Goal: Answer question/provide support: Share knowledge or assist other users

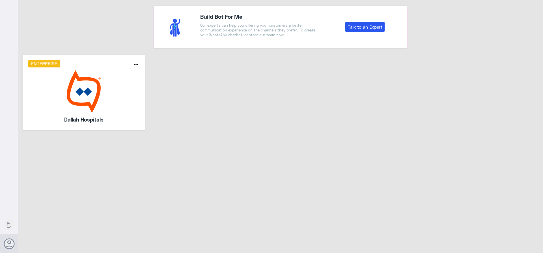
click at [79, 94] on img at bounding box center [84, 91] width 112 height 42
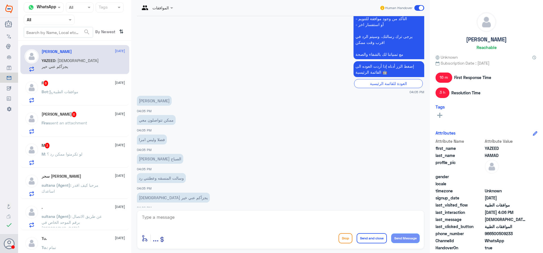
scroll to position [362, 0]
click at [184, 215] on textarea at bounding box center [281, 220] width 279 height 14
type textarea ";"
type textarea "كيف اقدر اساعدك ؟"
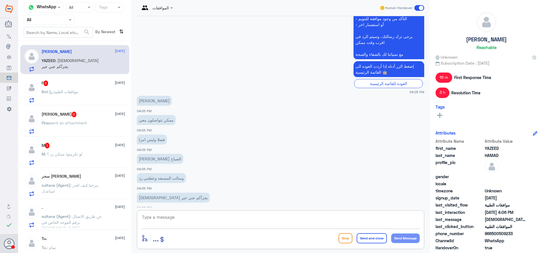
scroll to position [380, 0]
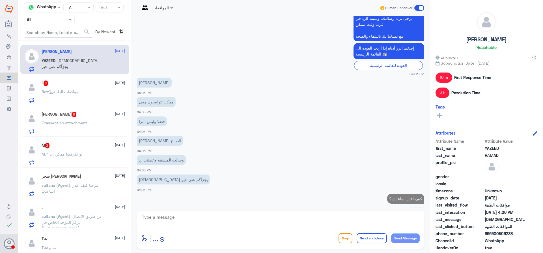
click at [74, 93] on span ": موافقات الطبية" at bounding box center [63, 91] width 30 height 5
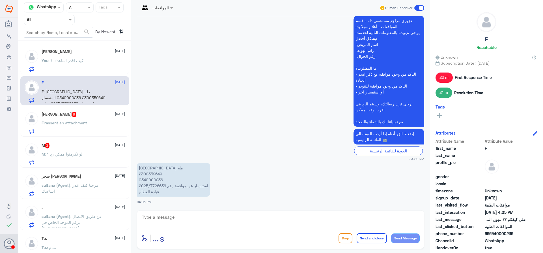
scroll to position [516, 0]
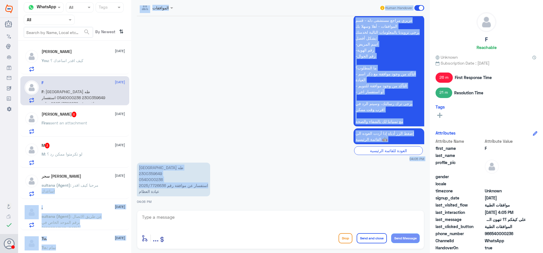
drag, startPoint x: 167, startPoint y: 185, endPoint x: 145, endPoint y: 183, distance: 22.1
click at [130, 185] on div "Channel WhatsApp Status × All Tags Agent Filter All search By Newest ⇅ [PERSON_…" at bounding box center [280, 127] width 525 height 254
drag, startPoint x: 145, startPoint y: 183, endPoint x: 153, endPoint y: 181, distance: 8.1
click at [145, 183] on p "سماهر طه 2300359649 0540000236 استفسار عن موافقة رقم 2025/7726636 عيادة العظام" at bounding box center [173, 179] width 73 height 34
click at [158, 183] on p "سماهر طه 2300359649 0540000236 استفسار عن موافقة رقم 2025/7726636 عيادة العظام" at bounding box center [173, 179] width 73 height 34
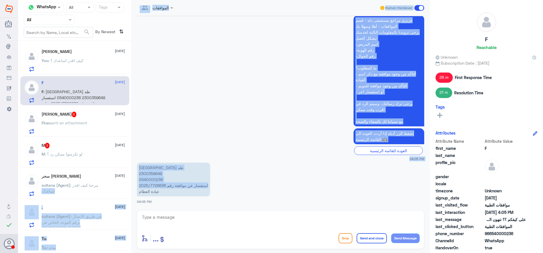
click at [165, 186] on p "سماهر طه 2300359649 0540000236 استفسار عن موافقة رقم 2025/7726636 عيادة العظام" at bounding box center [173, 179] width 73 height 34
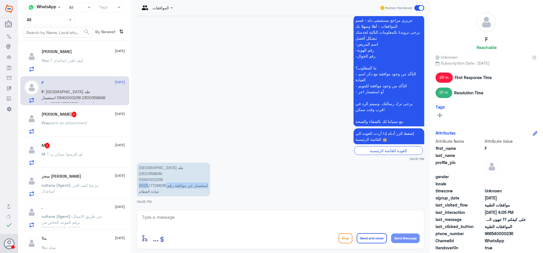
drag, startPoint x: 166, startPoint y: 186, endPoint x: 148, endPoint y: 186, distance: 18.4
click at [148, 186] on p "سماهر طه 2300359649 0540000236 استفسار عن موافقة رقم 2025/7726636 عيادة العظام" at bounding box center [173, 179] width 73 height 34
click at [140, 185] on p "سماهر طه 2300359649 0540000236 استفسار عن موافقة رقم 2025/7726636 عيادة العظام" at bounding box center [173, 179] width 73 height 34
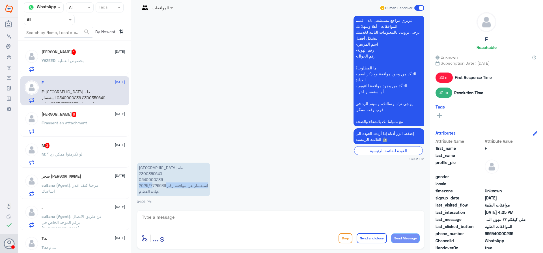
drag, startPoint x: 166, startPoint y: 185, endPoint x: 152, endPoint y: 185, distance: 13.9
click at [152, 185] on p "سماهر طه 2300359649 0540000236 استفسار عن موافقة رقم 2025/7726636 عيادة العظام" at bounding box center [173, 179] width 73 height 34
click at [151, 185] on p "سماهر طه 2300359649 0540000236 استفسار عن موافقة رقم 2025/7726636 عيادة العظام" at bounding box center [173, 179] width 73 height 34
click at [142, 185] on p "سماهر طه 2300359649 0540000236 استفسار عن موافقة رقم 2025/7726636 عيادة العظام" at bounding box center [173, 179] width 73 height 34
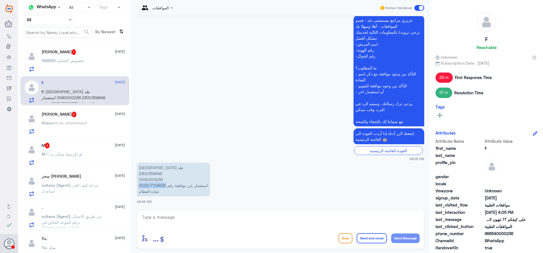
drag, startPoint x: 166, startPoint y: 186, endPoint x: 135, endPoint y: 185, distance: 31.1
click at [135, 185] on div "5 Oct 2025 Nasser qirnas closed the conversation 03:15 PM عزيزي المراجع ارجوا ت…" at bounding box center [280, 111] width 293 height 191
copy p "2025/7726636"
click at [150, 173] on p "سماهر طه 2300359649 0540000236 استفسار عن موافقة رقم 2025/7726636 عيادة العظام" at bounding box center [173, 179] width 73 height 34
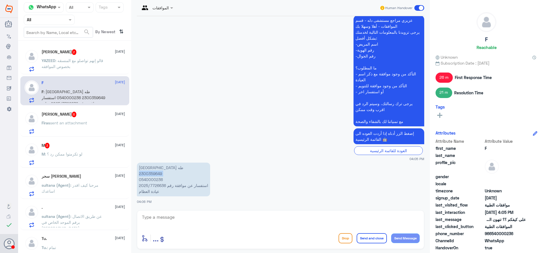
click at [150, 173] on p "سماهر طه 2300359649 0540000236 استفسار عن موافقة رقم 2025/7726636 عيادة العظام" at bounding box center [173, 179] width 73 height 34
copy p "2300359649"
click at [212, 220] on textarea at bounding box center [281, 220] width 279 height 14
click at [234, 221] on textarea at bounding box center [281, 220] width 279 height 14
type textarea "على التحليل والاشعه عزيزتي ؟"
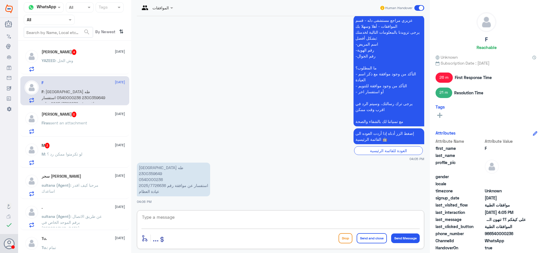
scroll to position [534, 0]
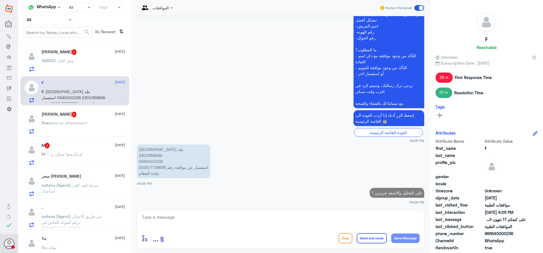
click at [67, 58] on p "YAZEED : وش الحل" at bounding box center [58, 64] width 32 height 14
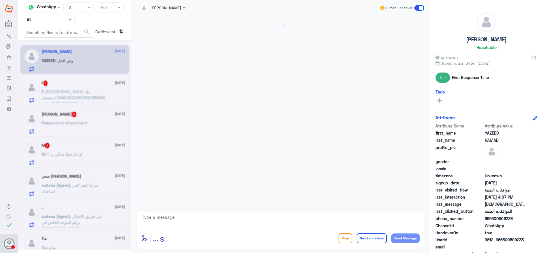
scroll to position [353, 0]
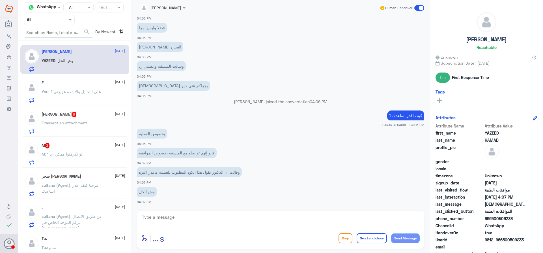
click at [184, 7] on span at bounding box center [184, 8] width 7 height 6
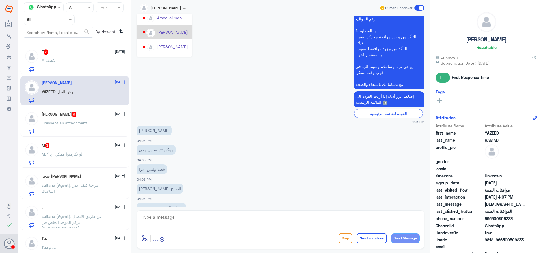
scroll to position [57, 0]
click at [174, 33] on div "Afnan Salem" at bounding box center [168, 33] width 23 height 6
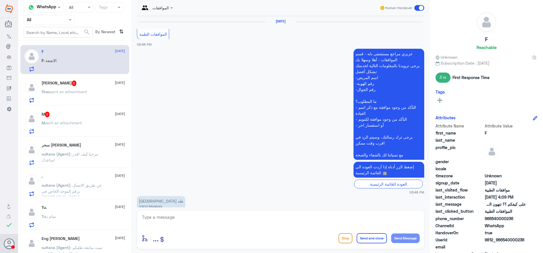
scroll to position [512, 0]
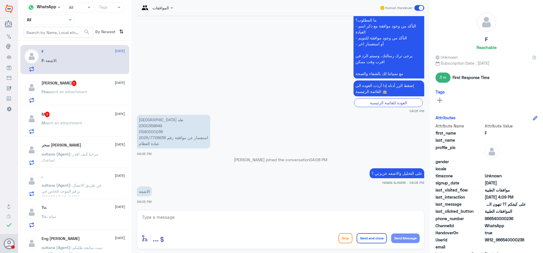
click at [174, 221] on textarea at bounding box center [281, 220] width 279 height 14
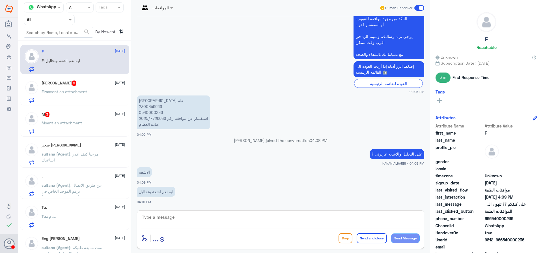
click at [215, 215] on textarea at bounding box center [281, 220] width 279 height 14
type textarea "تمت الموافقه عزيزتي"
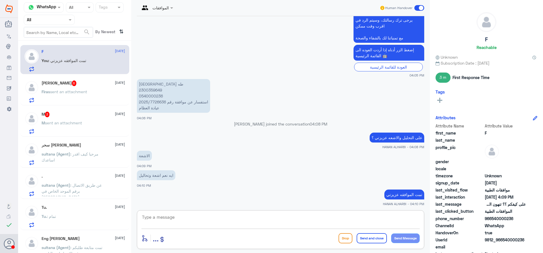
scroll to position [549, 0]
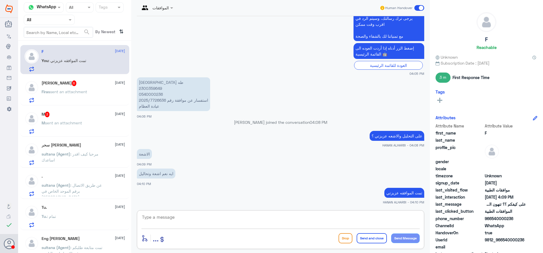
click at [65, 86] on div "Firas Borini 6 5 October Firas sent an attachment" at bounding box center [83, 91] width 83 height 22
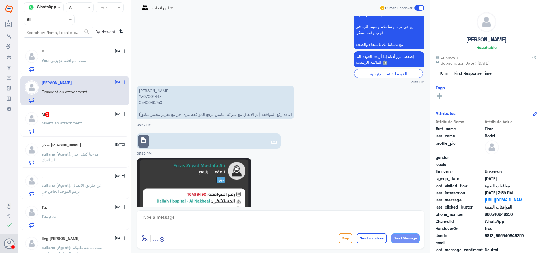
scroll to position [202, 0]
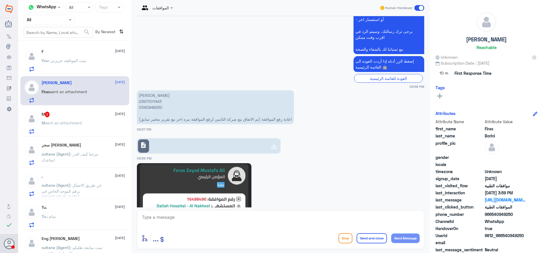
click at [147, 102] on p "فراس زياد مصطفى علي 2397001443 0540949250 اعادة رفع الموافقة (تم الاتفاق مع شرك…" at bounding box center [215, 107] width 157 height 34
copy p "2397001443"
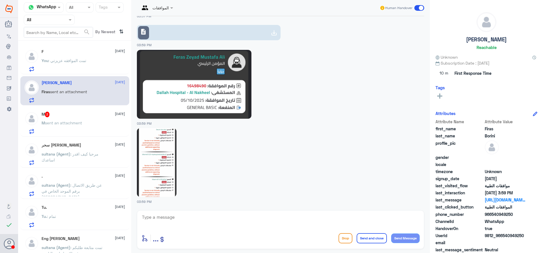
scroll to position [230, 0]
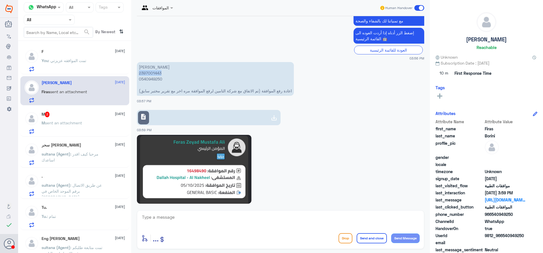
click at [240, 121] on link "description" at bounding box center [209, 117] width 144 height 15
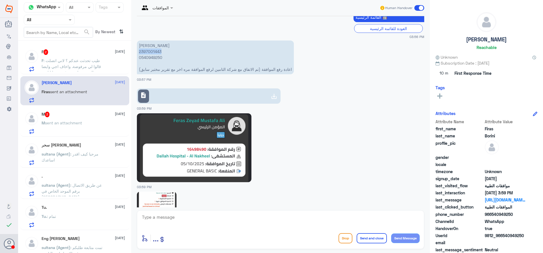
scroll to position [258, 0]
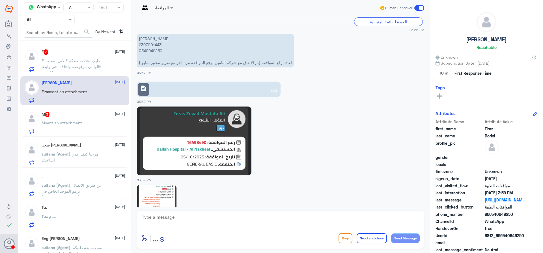
click at [192, 219] on textarea at bounding box center [281, 220] width 279 height 14
type textarea "تم رفع التقرير والطلب تحت الاجراء حاليا"
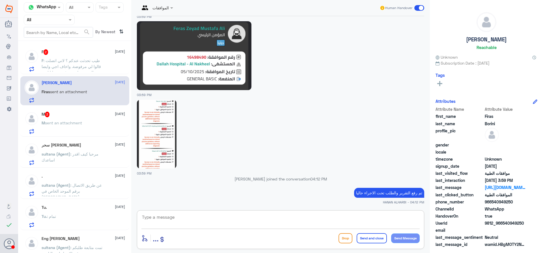
click at [78, 62] on span ": طيب تحدثت عندكم ؟ لاني اتصلت قالوا لي مرفوضة. واخاف اجي وايضا نفس الشي يقولون…" at bounding box center [72, 69] width 61 height 23
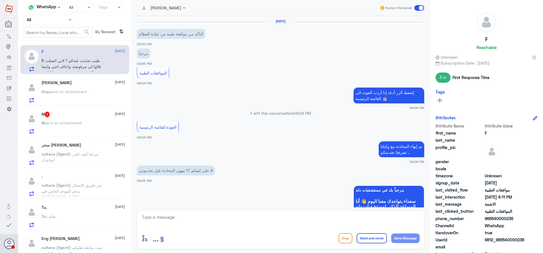
scroll to position [371, 0]
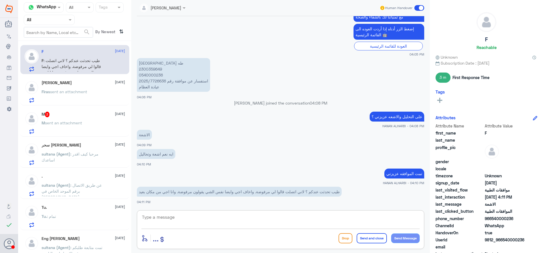
click at [177, 219] on textarea at bounding box center [281, 220] width 279 height 14
type textarea "نعم عزيزتي تم ادخال الموافقه"
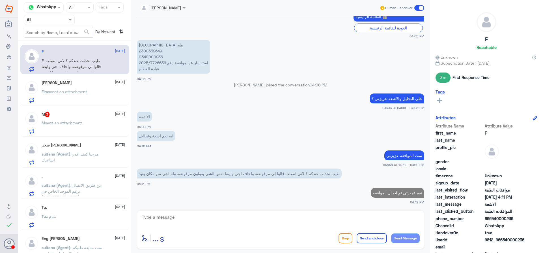
click at [67, 117] on div "M 3 5 October M sent an attachment" at bounding box center [83, 123] width 83 height 22
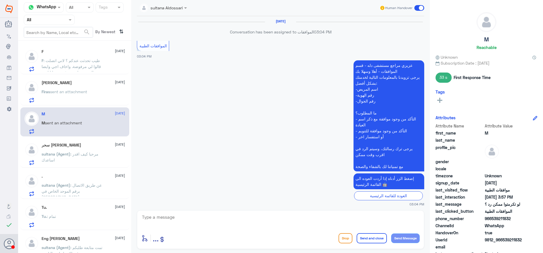
scroll to position [369, 0]
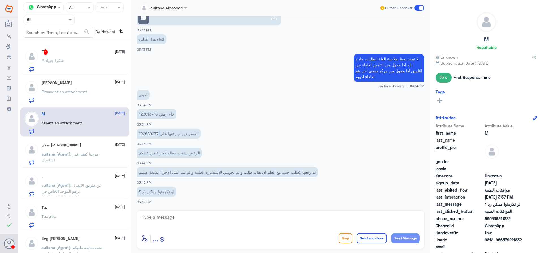
drag, startPoint x: 160, startPoint y: 132, endPoint x: 137, endPoint y: 130, distance: 23.0
click at [137, 130] on div "5 Oct 2025 Conversation has been assigned to الموافقات 03:04 PM الموافقات الطبي…" at bounding box center [280, 111] width 293 height 191
click at [158, 134] on p "المفترض يتم رفعها على 122669277" at bounding box center [169, 134] width 64 height 10
drag, startPoint x: 159, startPoint y: 133, endPoint x: 148, endPoint y: 133, distance: 11.0
click at [148, 133] on p "المفترض يتم رفعها على 122669277" at bounding box center [169, 134] width 64 height 10
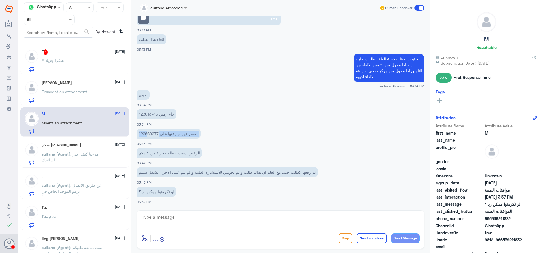
click at [148, 133] on p "المفترض يتم رفعها على 122669277" at bounding box center [169, 134] width 64 height 10
click at [157, 114] on p "جاء رفض 123613745" at bounding box center [157, 114] width 40 height 10
drag, startPoint x: 158, startPoint y: 114, endPoint x: 133, endPoint y: 113, distance: 25.2
click at [133, 113] on div "sultana Aldossari Human Handover 5 Oct 2025 Conversation has been assigned to ا…" at bounding box center [280, 127] width 299 height 254
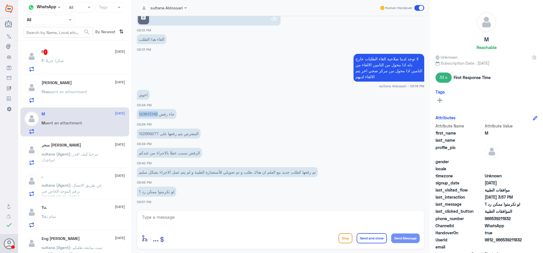
copy p "123613745"
drag, startPoint x: 159, startPoint y: 133, endPoint x: 133, endPoint y: 134, distance: 25.8
click at [133, 134] on div "sultana Aldossari Human Handover 5 Oct 2025 Conversation has been assigned to ا…" at bounding box center [280, 127] width 299 height 254
copy p "122669277"
click at [183, 134] on p "المفترض يتم رفعها على 122669277" at bounding box center [169, 134] width 64 height 10
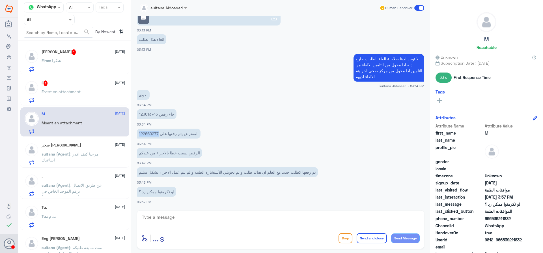
drag, startPoint x: 159, startPoint y: 133, endPoint x: 137, endPoint y: 133, distance: 22.1
click at [137, 133] on p "المفترض يتم رفعها على 122669277" at bounding box center [169, 134] width 64 height 10
copy p "122669277"
click at [220, 214] on textarea at bounding box center [281, 220] width 279 height 14
paste textarea "122669277"
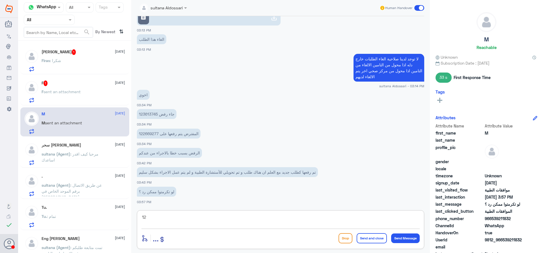
type textarea "1"
type textarea "جاري التحقق عزيزي"
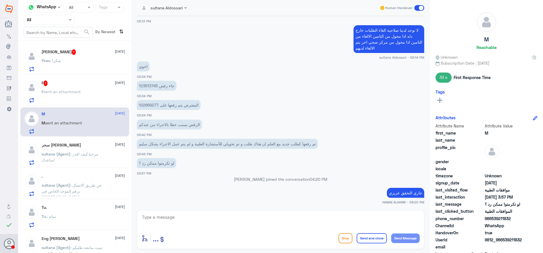
scroll to position [386, 0]
click at [65, 56] on div "Firas Borini 1 5 October Firas : شكرا" at bounding box center [83, 60] width 83 height 22
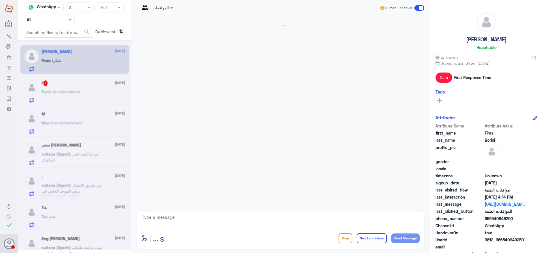
scroll to position [363, 0]
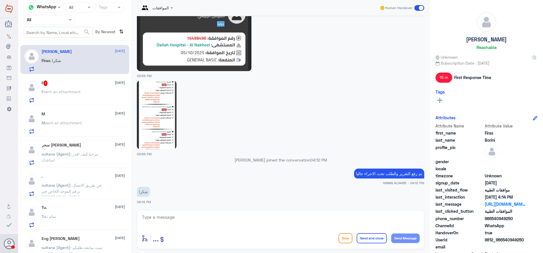
click at [61, 88] on div "F 1 5 October F sent an attachment" at bounding box center [83, 91] width 83 height 22
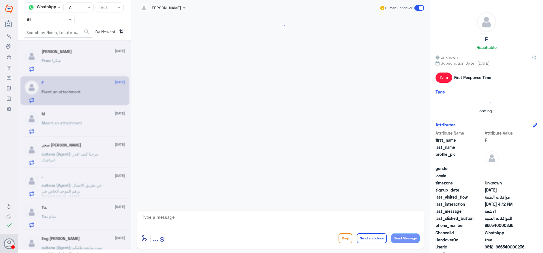
scroll to position [369, 0]
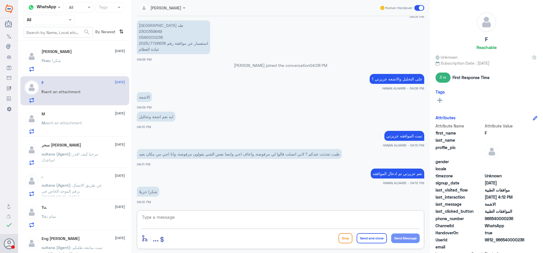
drag, startPoint x: 235, startPoint y: 225, endPoint x: 241, endPoint y: 222, distance: 6.5
click at [236, 224] on textarea at bounding box center [281, 220] width 279 height 14
type textarea "h"
type textarea "العفو نتمنى لكم دوام الصحه والعافيه ..."
click at [371, 239] on button "Send and close" at bounding box center [372, 238] width 30 height 10
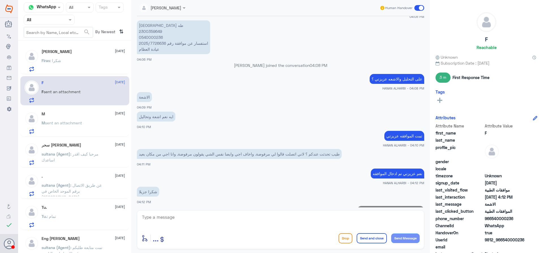
scroll to position [393, 0]
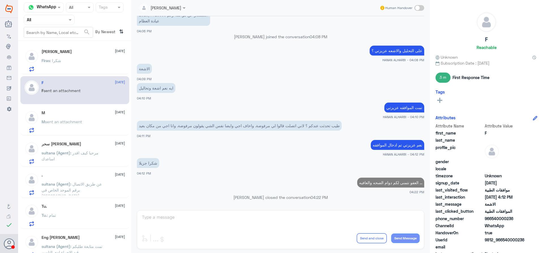
click at [77, 149] on div "سحر الجعيد 5 October sultana (Agent) : مرحبا كيف اقدر اساعدك" at bounding box center [83, 153] width 83 height 22
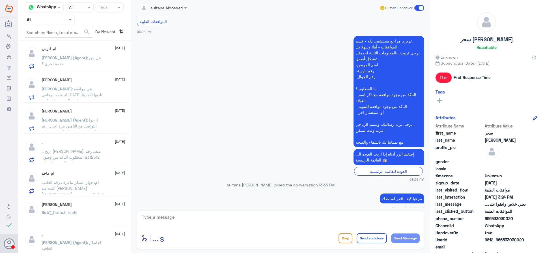
scroll to position [254, 0]
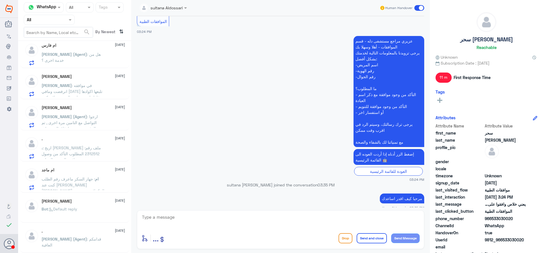
drag, startPoint x: 12, startPoint y: 142, endPoint x: 183, endPoint y: 113, distance: 173.5
click at [183, 113] on app-msgs-text "عزيزي مراجع مستشفى دله - قسم الموافقات - أهلا وسهلا بك يرجى تزويدنا بالمعلومات …" at bounding box center [281, 92] width 288 height 112
click at [82, 85] on span ": في موافقه انرفضت ومافي احد تلبعها اكوادها غلط ياريت متابعة الموضوع لاته كتير …" at bounding box center [72, 94] width 61 height 23
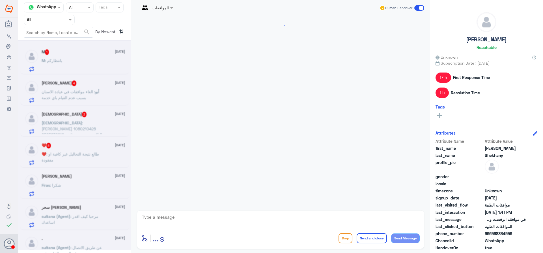
scroll to position [240, 0]
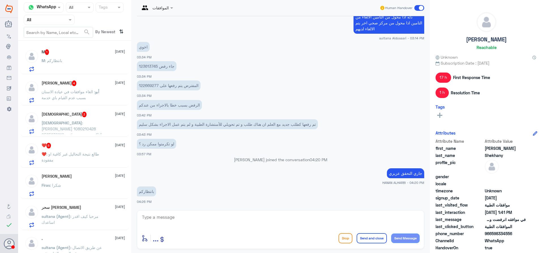
click at [85, 91] on span ": الغاء موافقات في عيادة الاسنان بسبب عدم القيام باي خدمة" at bounding box center [68, 94] width 53 height 11
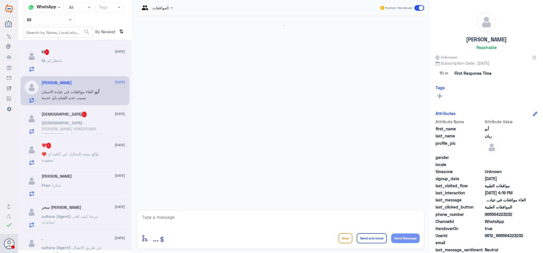
scroll to position [202, 0]
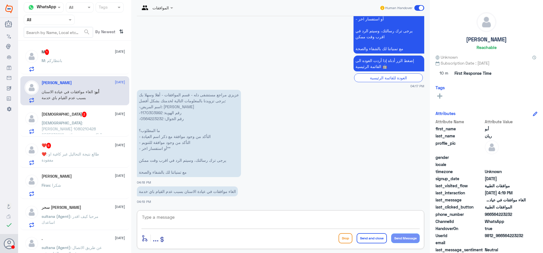
click at [195, 221] on textarea at bounding box center [281, 220] width 279 height 14
type textarea "ل"
type textarea "رقم الموافقات اذا ممكن ؟"
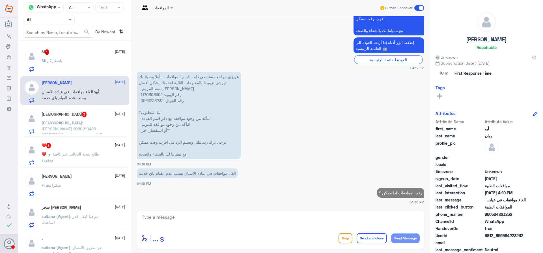
click at [88, 120] on span ": لطيفه العيسى 1080210428 0565636616 التاكد من وجود موافقه علاج" at bounding box center [72, 131] width 61 height 23
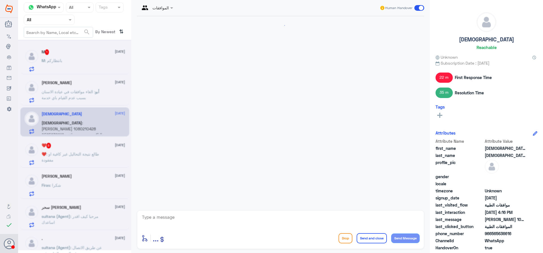
scroll to position [440, 0]
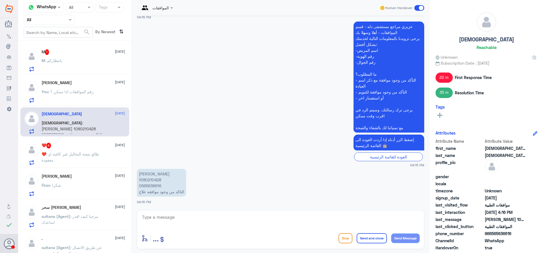
click at [83, 154] on span ": طالع نتيجة التحاليل غير كافية او مفقودة" at bounding box center [70, 156] width 57 height 11
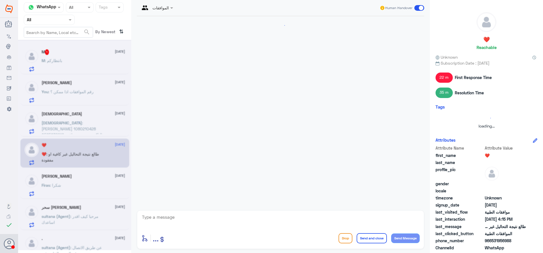
scroll to position [279, 0]
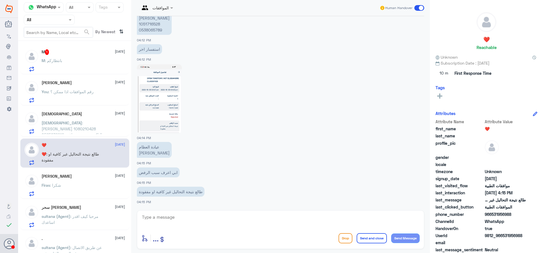
click at [160, 109] on img at bounding box center [159, 98] width 45 height 69
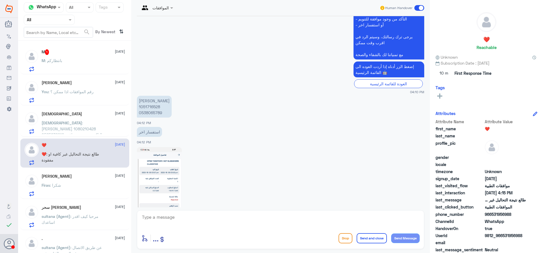
scroll to position [194, 0]
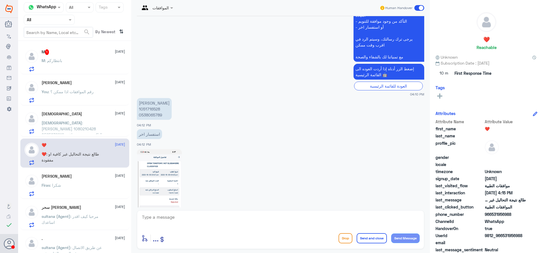
click at [152, 108] on p "نورة إبراهيم السهلي 1051716528 0538065789" at bounding box center [154, 109] width 35 height 22
copy p "1051716528"
click at [165, 186] on img at bounding box center [159, 183] width 45 height 69
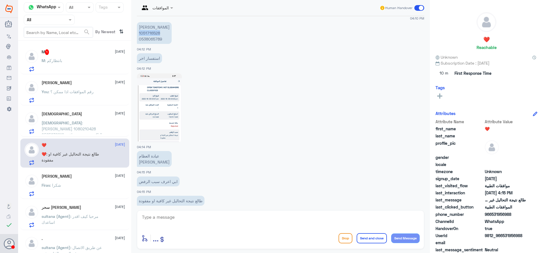
scroll to position [279, 0]
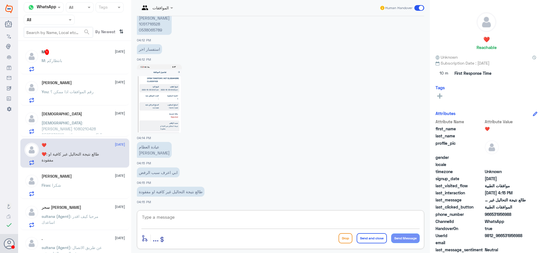
click at [180, 215] on textarea at bounding box center [281, 220] width 279 height 14
type textarea "مطلوب تقرير اخر بيتم تحويل الحاله للفريق المختص للعمل عليها"
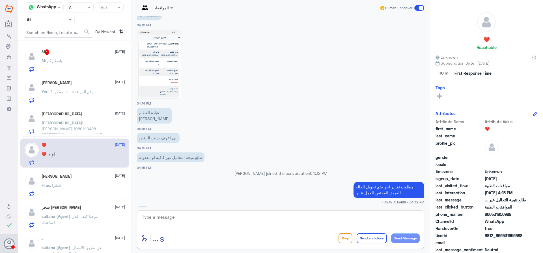
scroll to position [361, 0]
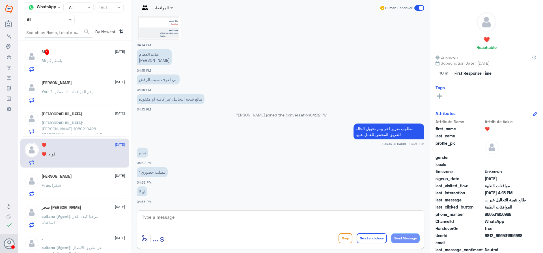
click at [179, 220] on textarea at bounding box center [281, 220] width 279 height 14
type textarea "p"
type textarea "حاليا لا عزيزي بيتم العمل على الحاله بحاله تمت الموافقه بتوصلك رساله ان شاءالله"
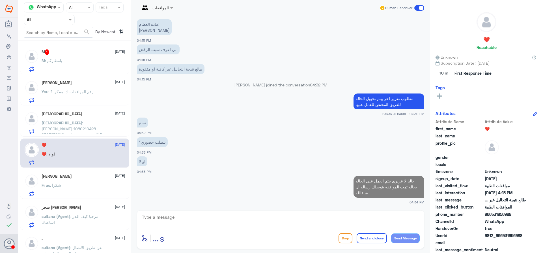
click at [70, 127] on span ": لطيفه العيسى 1080210428 0565636616 التاكد من وجود موافقه علاج" at bounding box center [72, 131] width 61 height 23
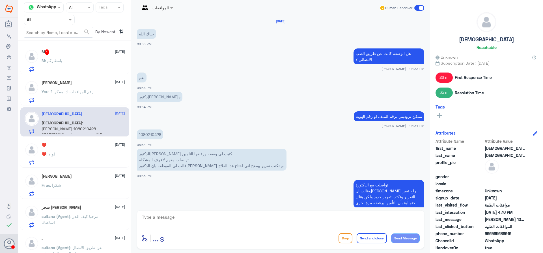
scroll to position [440, 0]
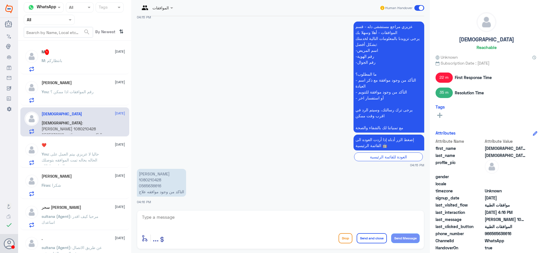
click at [154, 178] on p "لطيفه العيسى 1080210428 0565636616 التاكد من وجود موافقه علاج" at bounding box center [161, 183] width 49 height 28
copy p "1080210428"
drag, startPoint x: 217, startPoint y: 219, endPoint x: 220, endPoint y: 214, distance: 5.7
click at [220, 214] on textarea at bounding box center [281, 220] width 279 height 14
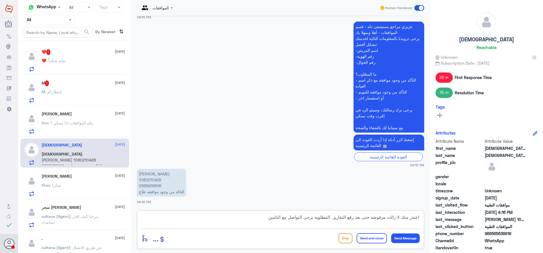
type textarea "اعتذر منك لا زالت مرفوضه حتى بعد رفع التقارير المطلويه يرجى التواصل مع التامين"
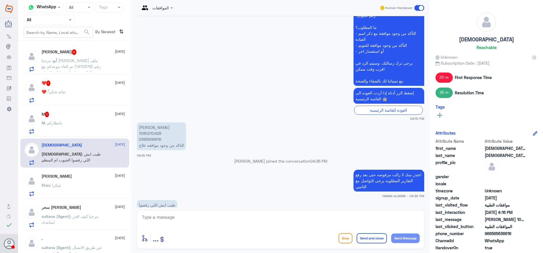
scroll to position [495, 0]
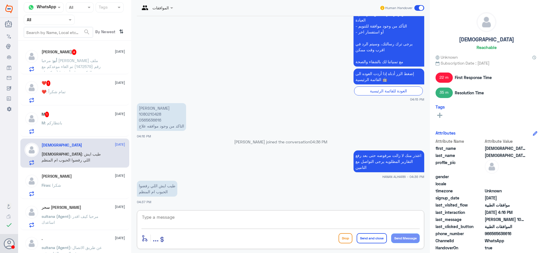
click at [175, 218] on textarea at bounding box center [281, 220] width 279 height 14
click at [153, 115] on p "لطيفه العيسى 1080210428 0565636616 التاكد من وجود موافقه علاج" at bounding box center [161, 117] width 49 height 28
copy p "1080210428"
click at [270, 220] on textarea at bounding box center [281, 220] width 279 height 14
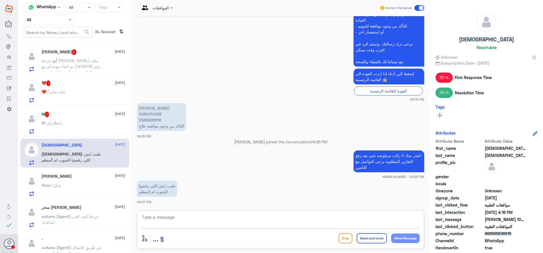
paste textarea "RYBELSUS"
type textarea "RYBELSUS"
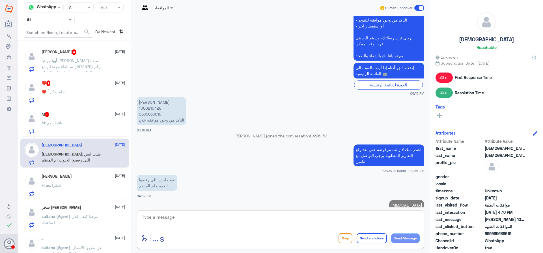
scroll to position [513, 0]
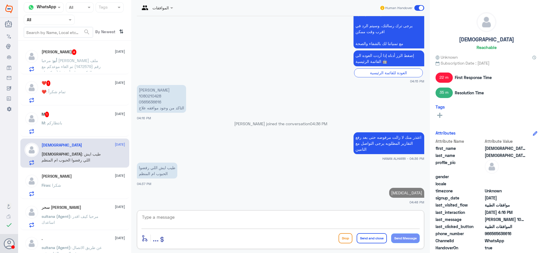
click at [68, 117] on div "M 1 5 October" at bounding box center [83, 115] width 83 height 6
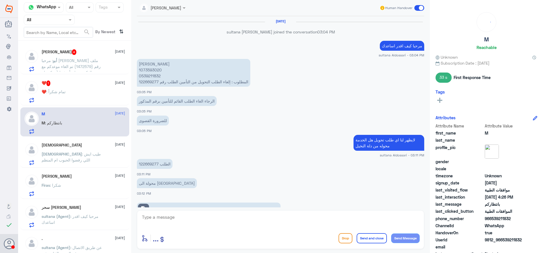
scroll to position [240, 0]
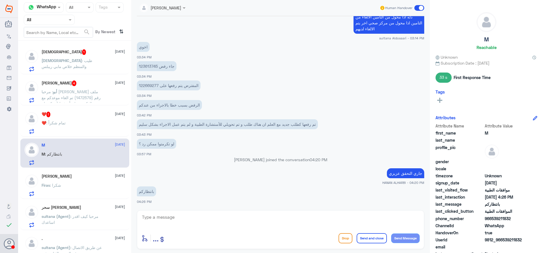
click at [80, 57] on div "سبحان الله 1 5 October سبحان : طيب والمنظم خلاص مابي ريبلس" at bounding box center [83, 60] width 83 height 22
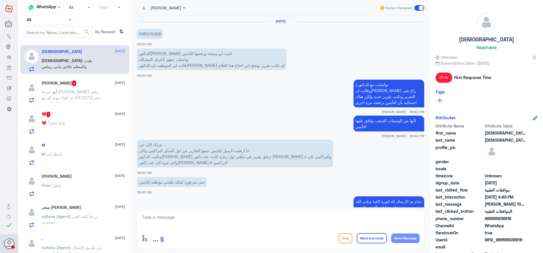
scroll to position [443, 0]
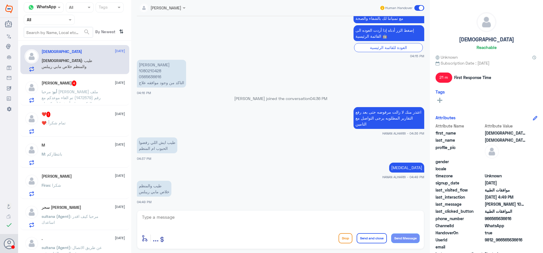
click at [156, 72] on p "لطيفه العيسى 1080210428 0565636616 التاكد من وجود موافقه علاج" at bounding box center [161, 74] width 49 height 28
copy p "1080210428"
click at [247, 222] on textarea at bounding box center [281, 220] width 279 height 14
type textarea "u"
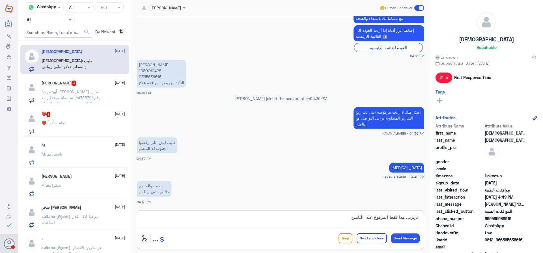
type textarea "عزيزتي هذا فقط المرفوع عند التامين"
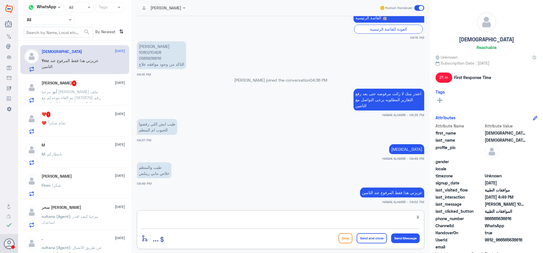
type textarea "ل"
type textarea "يرجى التحقق من قسم الصيدليه ل الدواء الاخر"
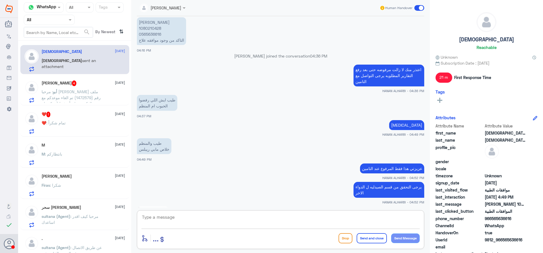
scroll to position [641, 0]
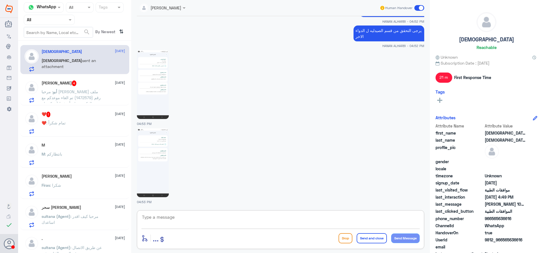
click at [64, 151] on div "M 5 October M : بانتظاركم" at bounding box center [83, 154] width 83 height 22
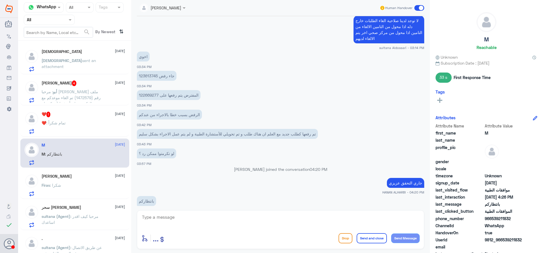
scroll to position [937, 0]
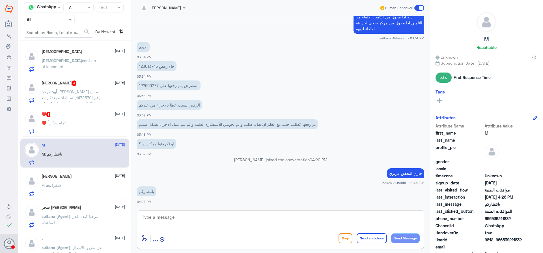
click at [237, 217] on textarea at bounding box center [281, 220] width 279 height 14
drag, startPoint x: 259, startPoint y: 221, endPoint x: 265, endPoint y: 205, distance: 17.9
click at [260, 218] on textarea at bounding box center [281, 220] width 279 height 14
type textarea "u"
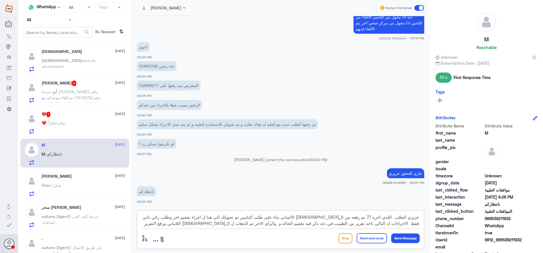
scroll to position [5, 0]
type textarea "عزيزي الطلب اللذي اخره 77 تم رفعه من السعودي الالماني بناء على طلب التامين تم ت…"
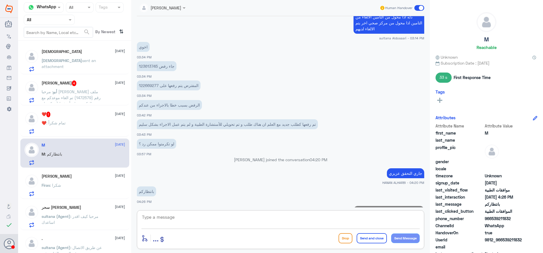
scroll to position [997, 0]
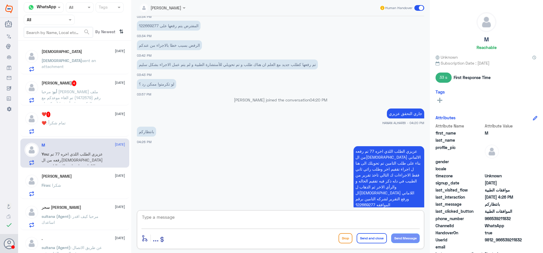
click at [96, 125] on div "❤️ : تمام شكراً" at bounding box center [83, 127] width 83 height 13
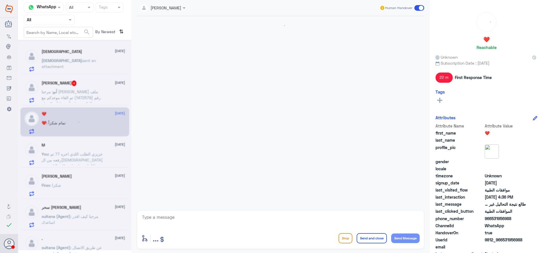
scroll to position [421, 0]
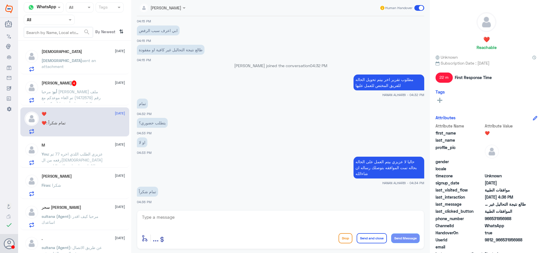
click at [78, 156] on span ": عزيزي الطلب اللذي اخره 77 تم رفعه من السعودي الالماني بناء على طلب التامين تم…" at bounding box center [73, 180] width 62 height 58
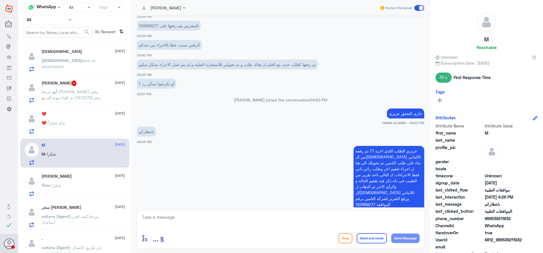
scroll to position [307, 0]
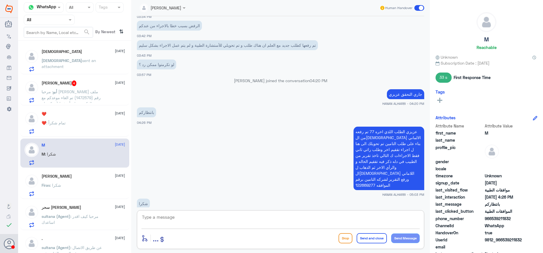
click at [200, 220] on textarea at bounding box center [281, 220] width 279 height 14
type textarea "h"
type textarea "العفو عزيزي نتمنى لك دوام الصحه والعافيه ..."
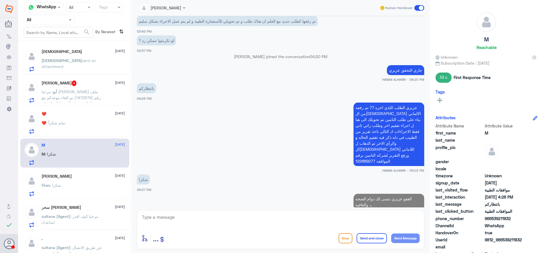
click at [80, 117] on div "❤️ 5 October ❤️ : تمام شكراً" at bounding box center [83, 123] width 83 height 22
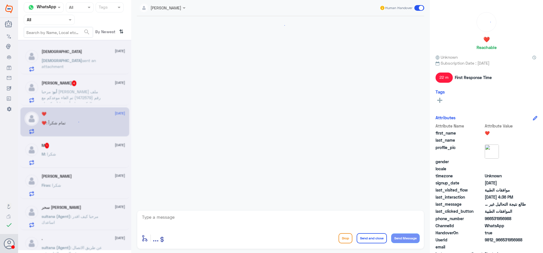
scroll to position [421, 0]
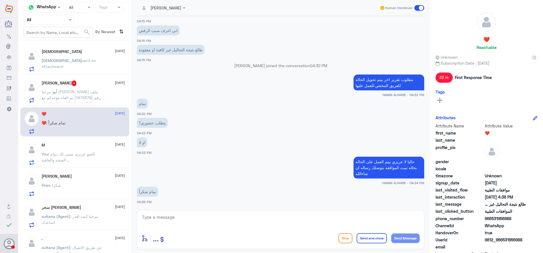
click at [76, 95] on span ": مرحبا عبدالرحمن اليماني ملف رقم (1472579) تم الغاء موعدكم مع الدكتور روان أبو…" at bounding box center [74, 112] width 64 height 46
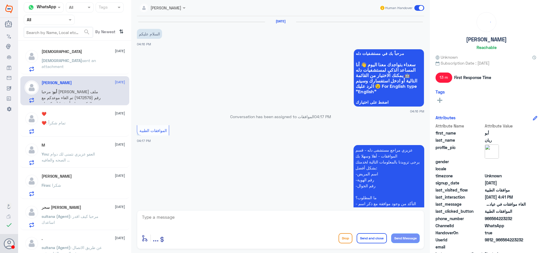
scroll to position [314, 0]
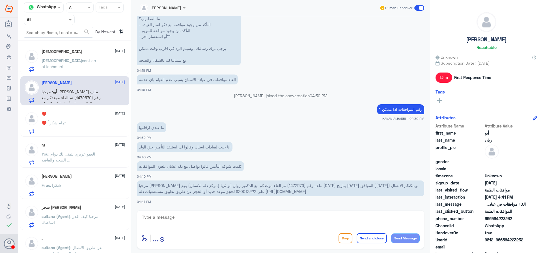
click at [342, 185] on span "مرحبا عبدالرحمن اليماني ملف رقم (1472579) تم الغاء موعدكم مع الدكتور روان أبو ث…" at bounding box center [278, 188] width 279 height 11
copy span "1472579"
click at [199, 217] on textarea at bounding box center [281, 220] width 279 height 14
type textarea "j"
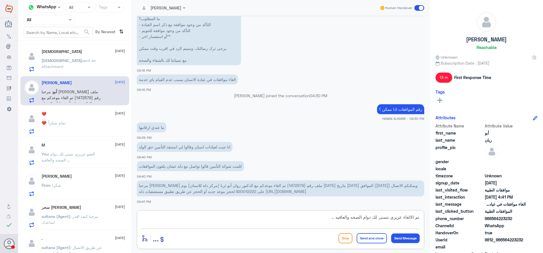
type textarea "تم الالغاء عزيزي نتمنى لك دوام الصحه والعافيه ..."
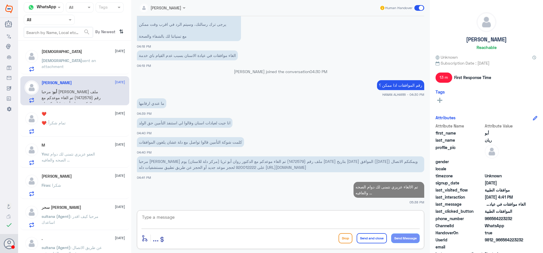
click at [76, 61] on span "sent an attachment" at bounding box center [69, 63] width 54 height 11
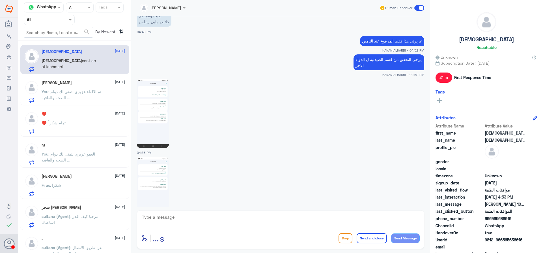
scroll to position [502, 0]
click at [163, 172] on img at bounding box center [153, 191] width 32 height 69
click at [151, 97] on img at bounding box center [153, 112] width 32 height 69
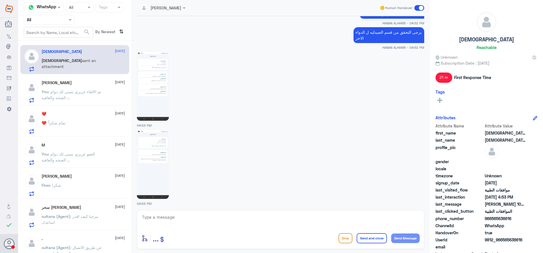
scroll to position [531, 0]
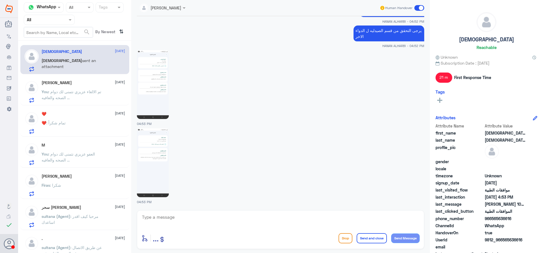
click at [70, 95] on p "You : تم الالغاء عزيزي نتمنى لك دوام الصحه والعافيه ..." at bounding box center [74, 96] width 64 height 14
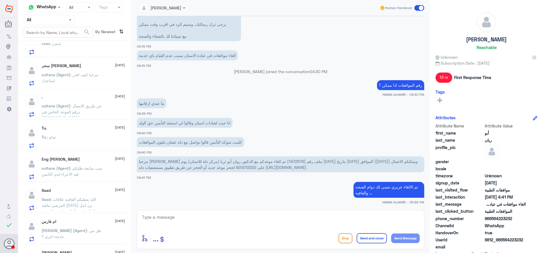
scroll to position [113, 0]
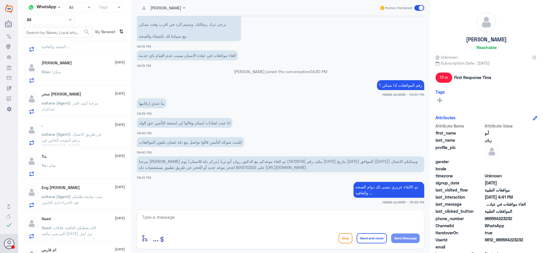
click at [70, 72] on div "Firas : شكرا" at bounding box center [83, 76] width 83 height 13
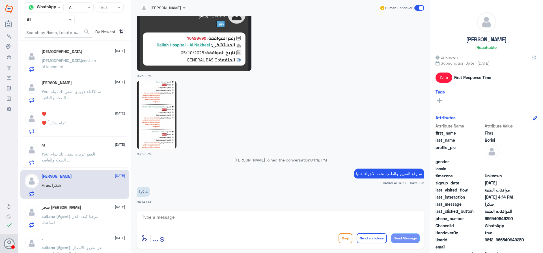
click at [80, 58] on p "سبحان sent an attachment" at bounding box center [74, 64] width 64 height 14
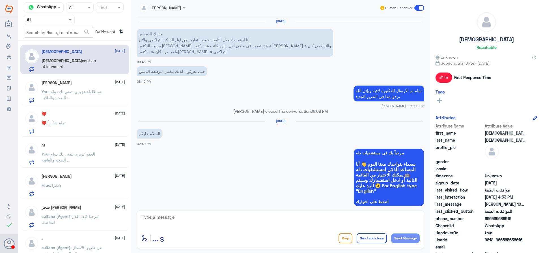
scroll to position [531, 0]
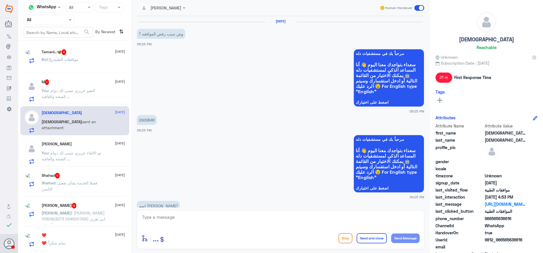
scroll to position [258, 0]
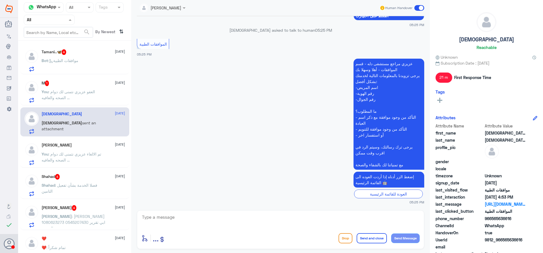
click at [70, 21] on span at bounding box center [70, 20] width 7 height 6
click at [50, 67] on div "Your Team" at bounding box center [49, 70] width 51 height 13
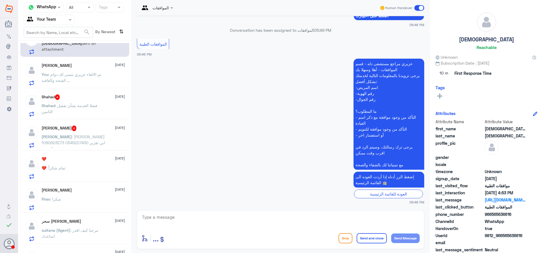
scroll to position [113, 0]
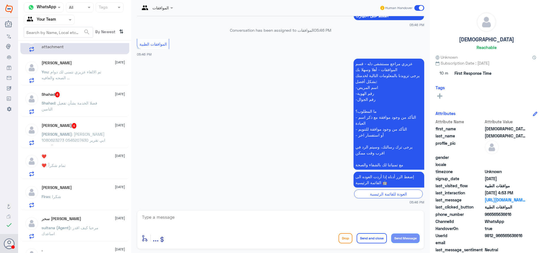
click at [67, 133] on span ": محمد سعود 1080623273 0545207430 ابي تقرير الفحص" at bounding box center [74, 140] width 64 height 17
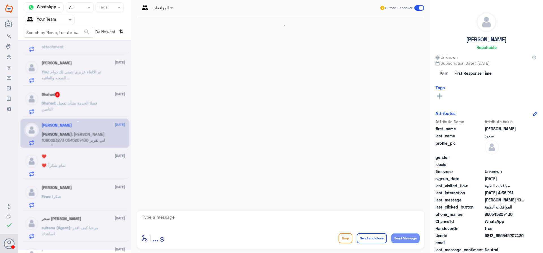
scroll to position [221, 0]
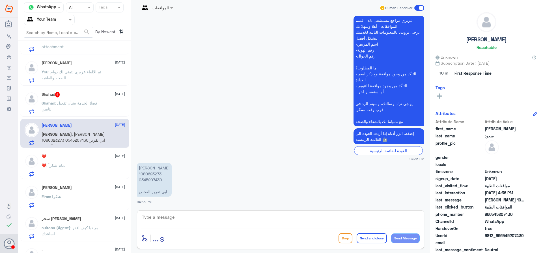
click at [175, 219] on textarea at bounding box center [281, 220] width 279 height 14
type textarea "h"
type textarea "اهلا بك يرجى التواصل مع التقارير الطبيه عزيزي هنا فقط لموافقات التامين"
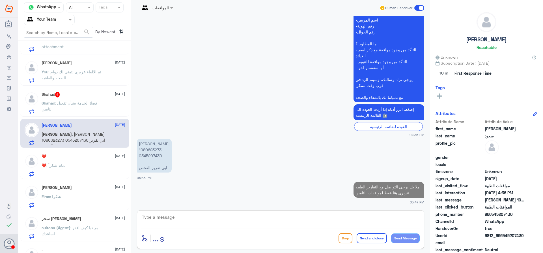
click at [66, 108] on p "Shahad : فضلا الخدمة بشأن تفعيل التامين" at bounding box center [74, 107] width 64 height 14
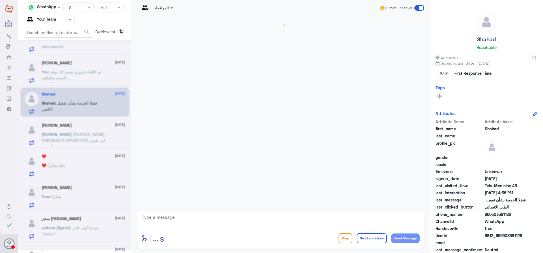
scroll to position [174, 0]
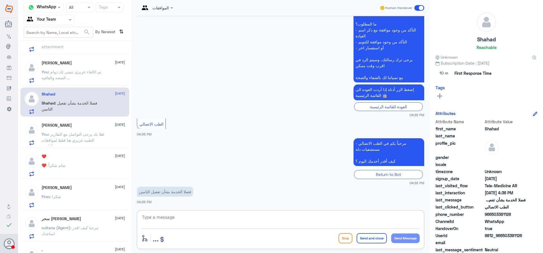
click at [177, 216] on textarea at bounding box center [281, 220] width 279 height 14
type textarea "كيف اقدر اساعدك ؟"
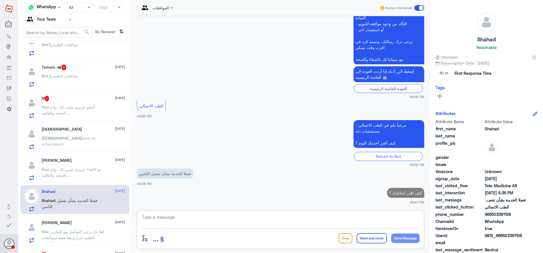
scroll to position [0, 0]
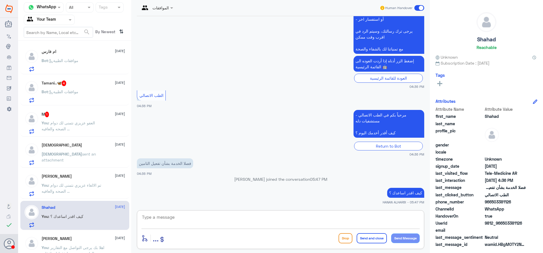
click at [71, 55] on div "ام فارس 5 October Bot : موافقات الطبية" at bounding box center [83, 60] width 83 height 22
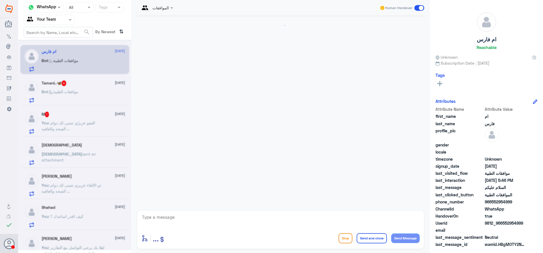
scroll to position [86, 0]
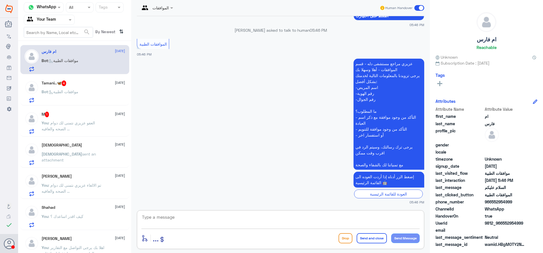
click at [178, 216] on textarea at bounding box center [281, 220] width 279 height 14
type textarea "كيف اقدر اساعدك ؟"
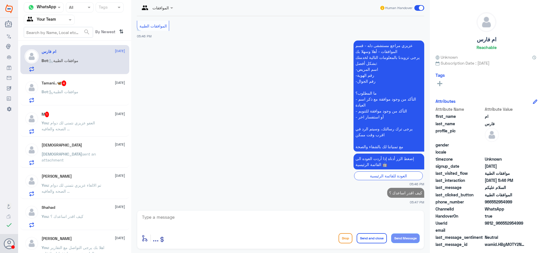
click at [57, 91] on span ": موافقات الطبية" at bounding box center [63, 91] width 30 height 5
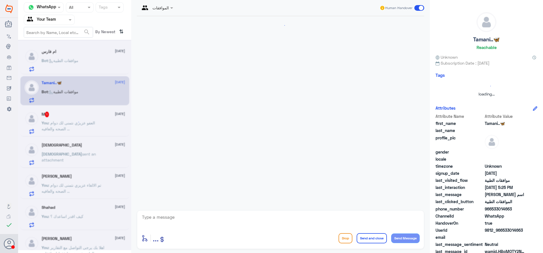
scroll to position [258, 0]
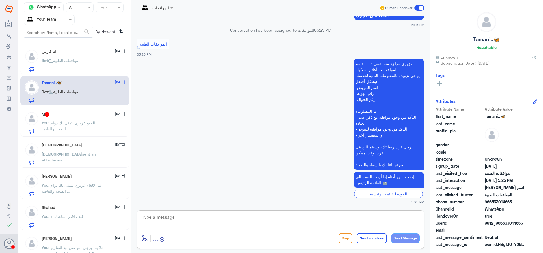
click at [201, 216] on textarea at bounding box center [281, 220] width 279 height 14
type textarea "كيف اقدر اساعدك ؟"
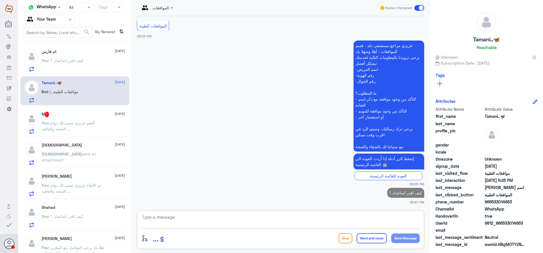
click at [58, 120] on p "You : العفو عزيزي نتمنى لك دوام الصحه والعافيه ..." at bounding box center [74, 127] width 64 height 14
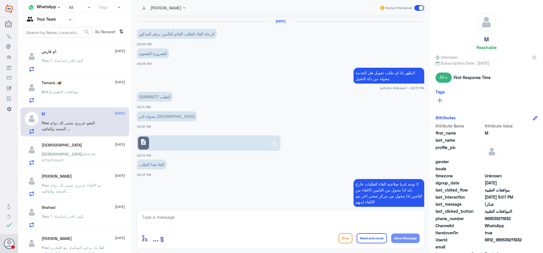
scroll to position [276, 0]
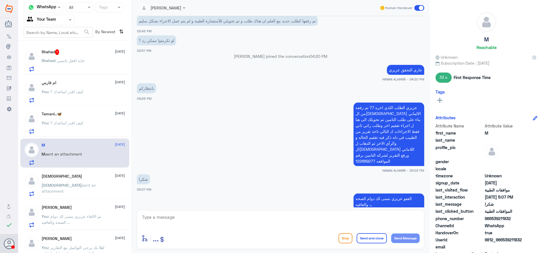
click at [62, 62] on span ": حابه افعل تاميني" at bounding box center [70, 60] width 30 height 5
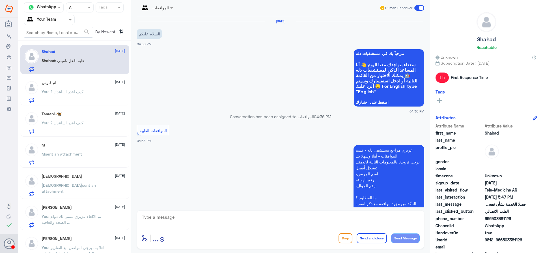
scroll to position [221, 0]
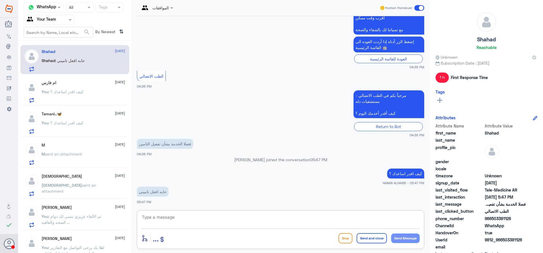
click at [177, 217] on textarea at bounding box center [281, 220] width 279 height 14
type textarea "عندك ملف ؟"
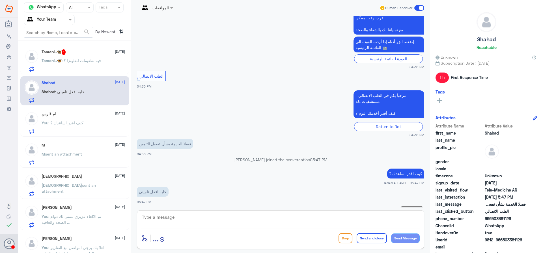
scroll to position [239, 0]
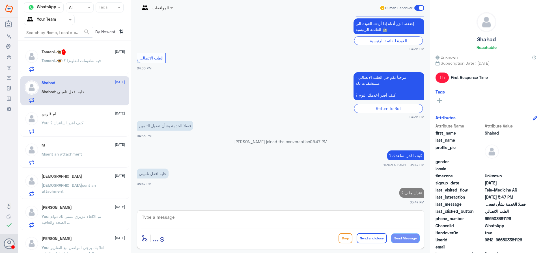
click at [59, 63] on span "Tamani..🦋" at bounding box center [52, 60] width 20 height 5
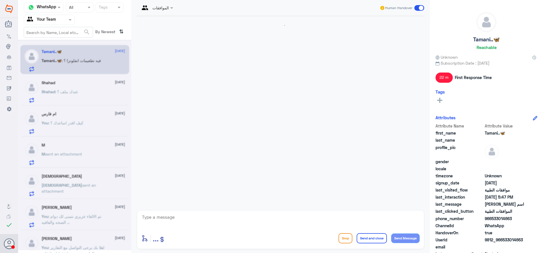
scroll to position [306, 0]
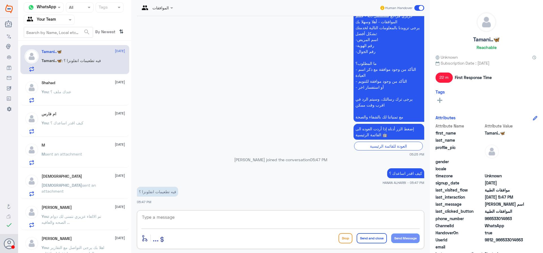
click at [181, 218] on textarea at bounding box center [281, 220] width 279 height 14
type textarea "ر"
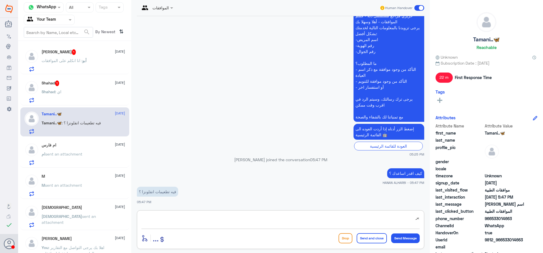
type textarea "ي"
type textarea "اعتذر منك عزيزتي هنا فقط لموافقات التامين"
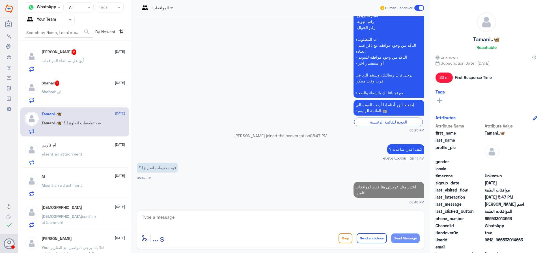
click at [77, 88] on div "Shahad 1 5 October Shahad : اي" at bounding box center [83, 91] width 83 height 22
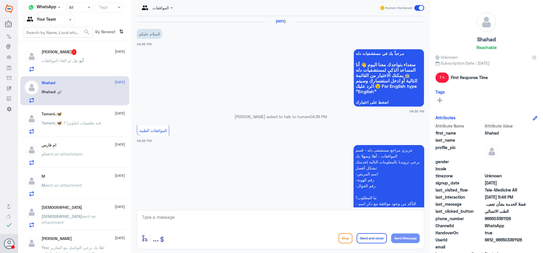
scroll to position [259, 0]
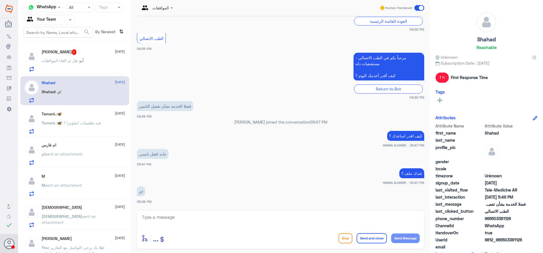
click at [73, 64] on p "أبو : هل تم الغاء الموافقات" at bounding box center [63, 64] width 42 height 14
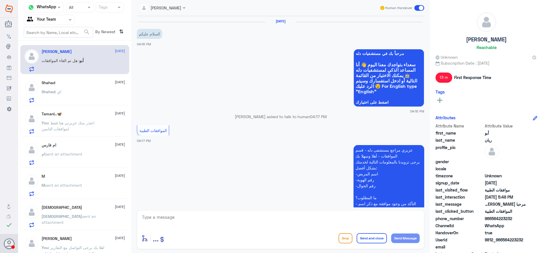
scroll to position [377, 0]
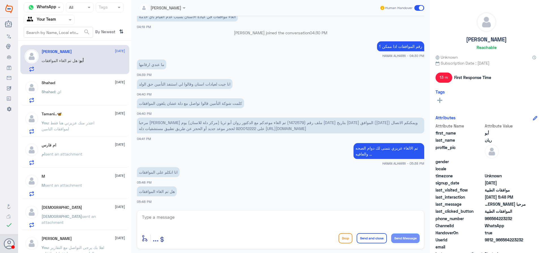
click at [218, 224] on textarea at bounding box center [281, 220] width 279 height 14
type textarea "نعم"
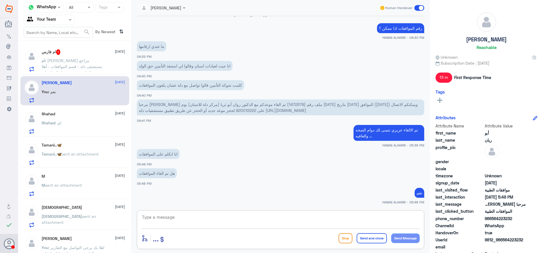
click at [67, 124] on div "Shahad : اي" at bounding box center [83, 127] width 83 height 13
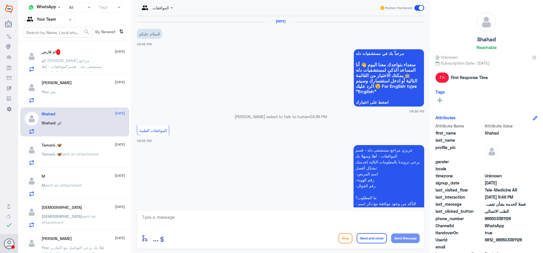
scroll to position [259, 0]
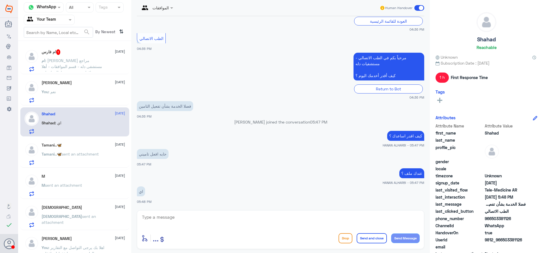
click at [188, 223] on textarea at bounding box center [281, 220] width 279 height 14
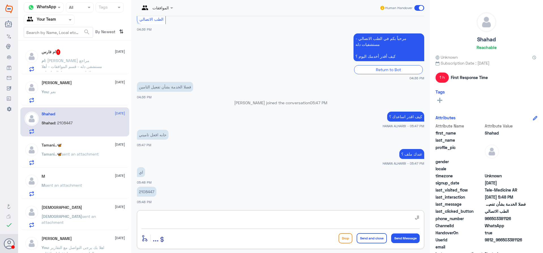
type textarea "ا"
click at [154, 191] on p "2108447" at bounding box center [147, 192] width 20 height 10
copy div "2108447"
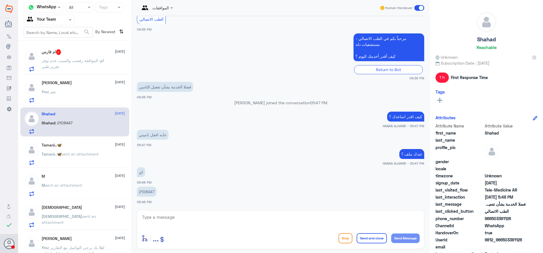
click at [181, 224] on textarea at bounding box center [281, 220] width 279 height 14
type textarea "j"
type textarea "ا"
type textarea "تم التحديث عزيزتي نتمنى لك دوام الصحه والعافيه ..."
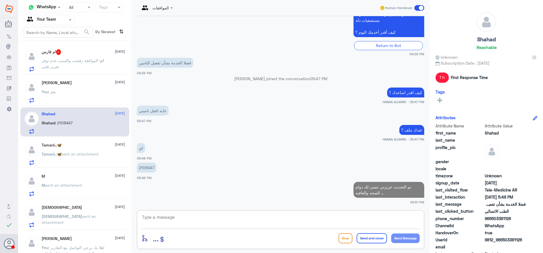
click at [74, 90] on div "You : نعم" at bounding box center [83, 96] width 83 height 13
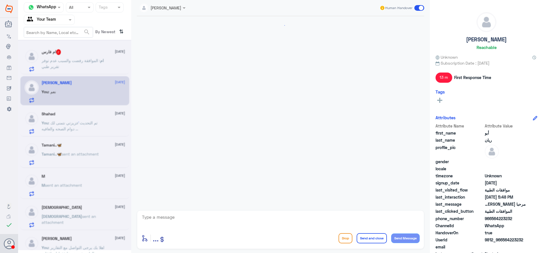
scroll to position [395, 0]
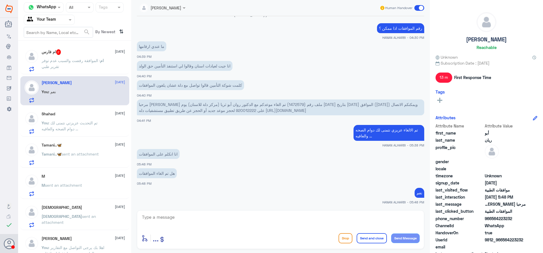
click at [72, 58] on span ": الموافقة رفضت والسبب عدم توفر تقرير طبي" at bounding box center [71, 63] width 59 height 11
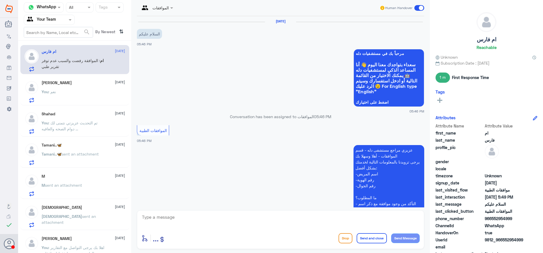
scroll to position [231, 0]
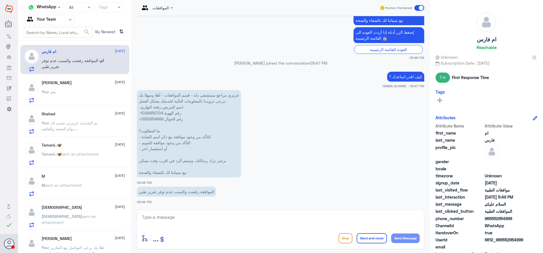
click at [152, 112] on p "عزيزي مراجع مستشفى دله - قسم الموافقات - أهلا وسهلا بك يرجى تزويدنا بالمعلومات …" at bounding box center [189, 133] width 104 height 87
copy p "1029455704"
click at [198, 218] on textarea at bounding box center [281, 220] width 279 height 14
type textarea "j"
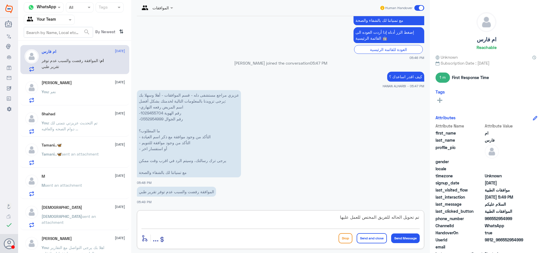
type textarea "تم تحويل الحاله للفريق المختص للعمل عليها"
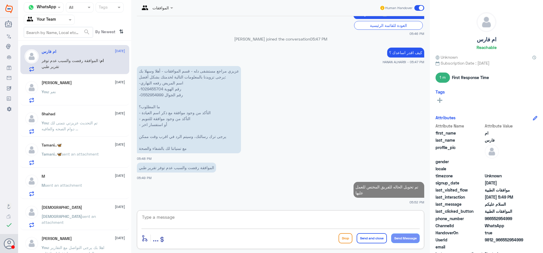
click at [62, 155] on span "sent an attachment" at bounding box center [80, 153] width 37 height 5
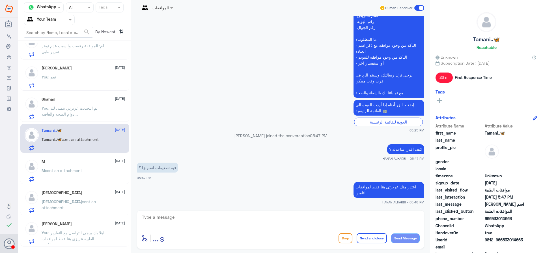
scroll to position [28, 0]
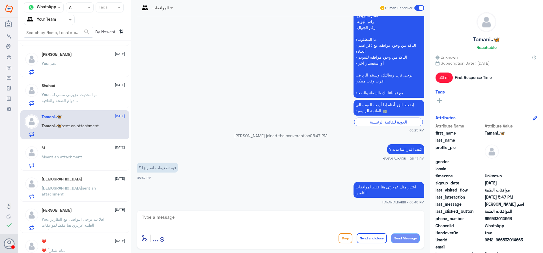
click at [78, 157] on span "sent an attachment" at bounding box center [63, 156] width 37 height 5
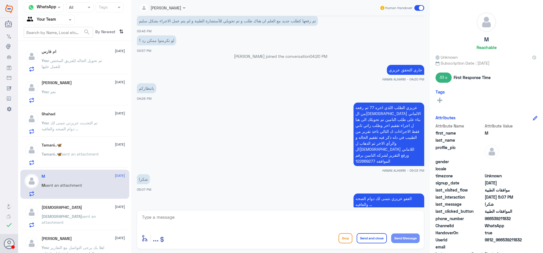
click at [77, 185] on span "sent an attachment" at bounding box center [63, 185] width 37 height 5
click at [81, 201] on div "سبحان الله 5 October سبحان sent an attachment" at bounding box center [74, 215] width 109 height 29
click at [77, 182] on div "M 5 October M sent an attachment" at bounding box center [83, 185] width 83 height 22
click at [72, 145] on div "Tamani..🦋 5 October" at bounding box center [83, 145] width 83 height 5
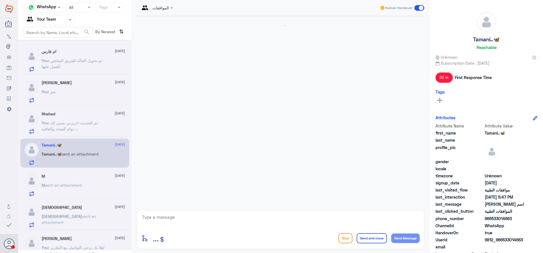
scroll to position [330, 0]
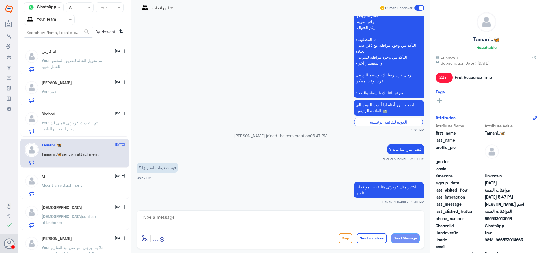
click at [78, 182] on div "M 5 October M sent an attachment" at bounding box center [83, 185] width 83 height 22
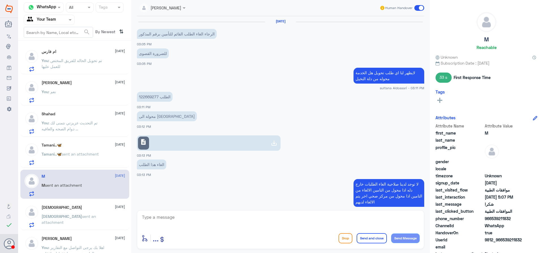
scroll to position [276, 0]
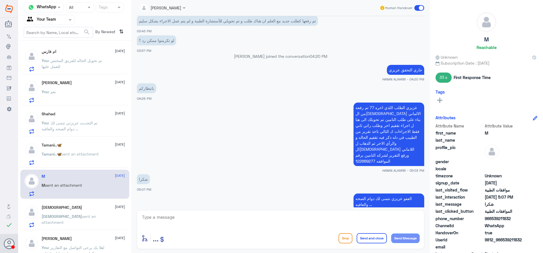
click at [64, 210] on div "سبحان الله 5 October سبحان sent an attachment" at bounding box center [83, 216] width 83 height 22
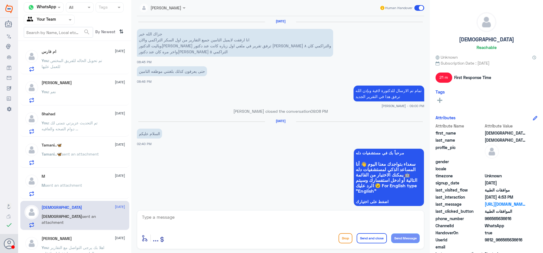
scroll to position [531, 0]
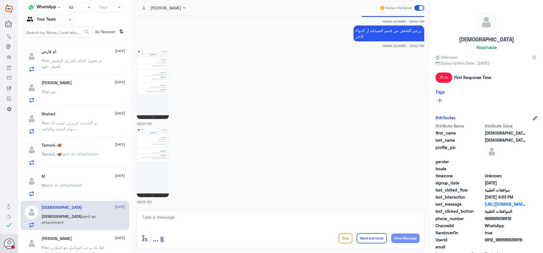
click at [81, 148] on div "Tamani..🦋 5 October Tamani..🦋 sent an attachment" at bounding box center [83, 154] width 83 height 22
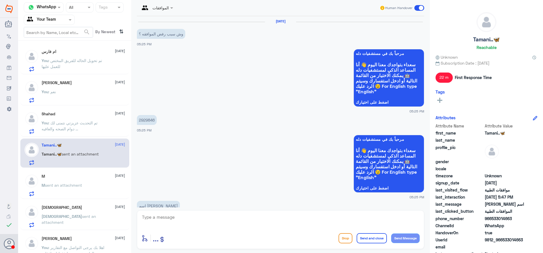
scroll to position [330, 0]
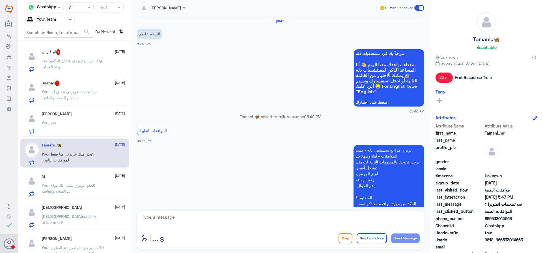
scroll to position [274, 0]
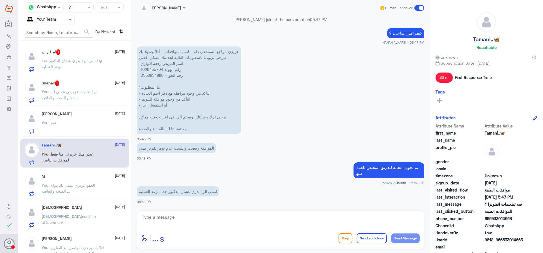
click at [74, 88] on div "Shahad 1 5 October You : تم التحديث عزيزتي نتمنى لك دوام الصحه والعافيه ..." at bounding box center [83, 91] width 83 height 22
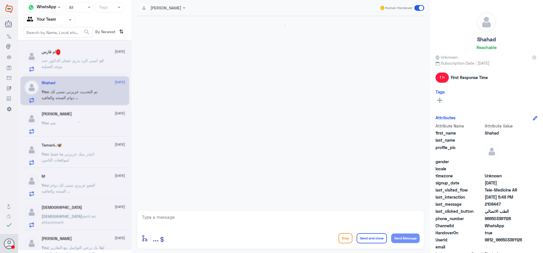
scroll to position [302, 0]
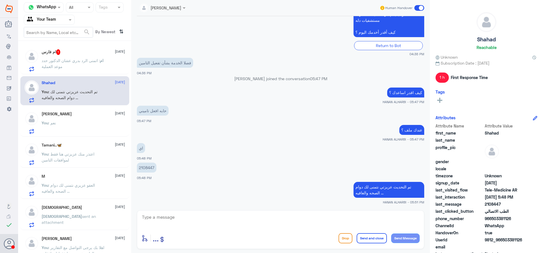
click at [72, 61] on span ": اتمنى الرد بدري عشان الدكتور حدد موعد العملية" at bounding box center [71, 63] width 58 height 11
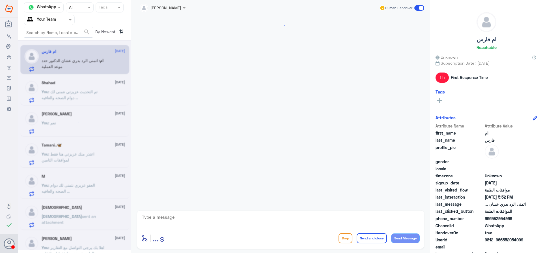
scroll to position [274, 0]
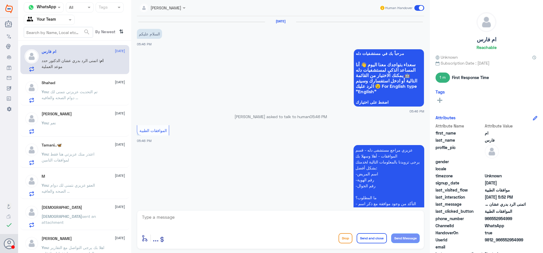
scroll to position [274, 0]
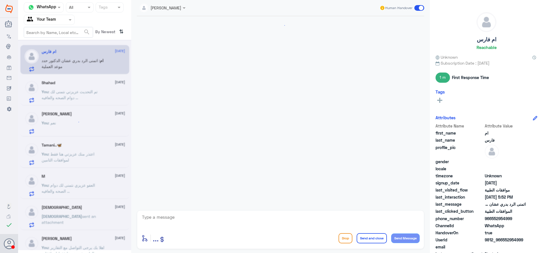
scroll to position [274, 0]
